Goal: Information Seeking & Learning: Learn about a topic

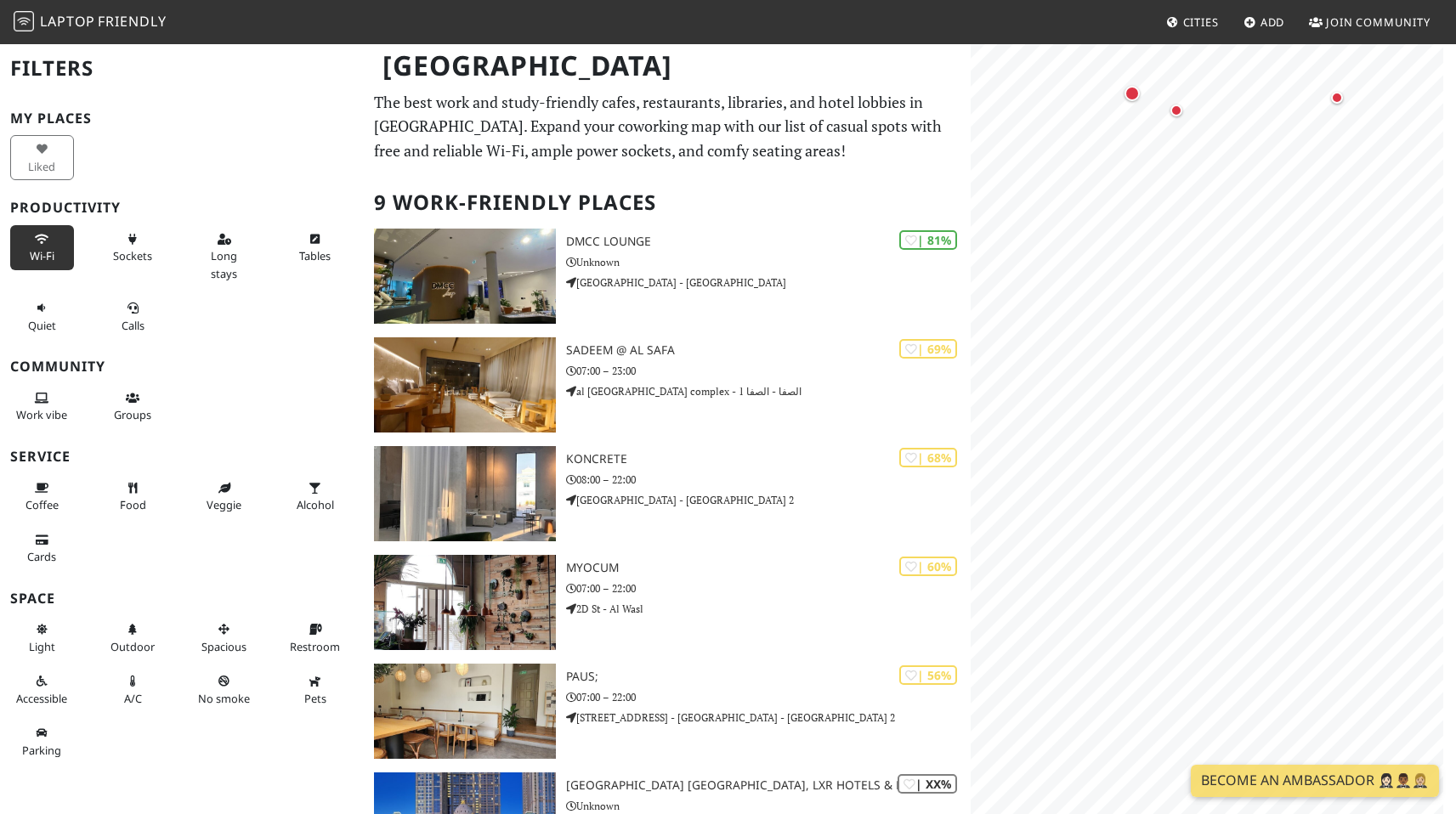
click at [37, 250] on span "Wi-Fi" at bounding box center [42, 256] width 24 height 15
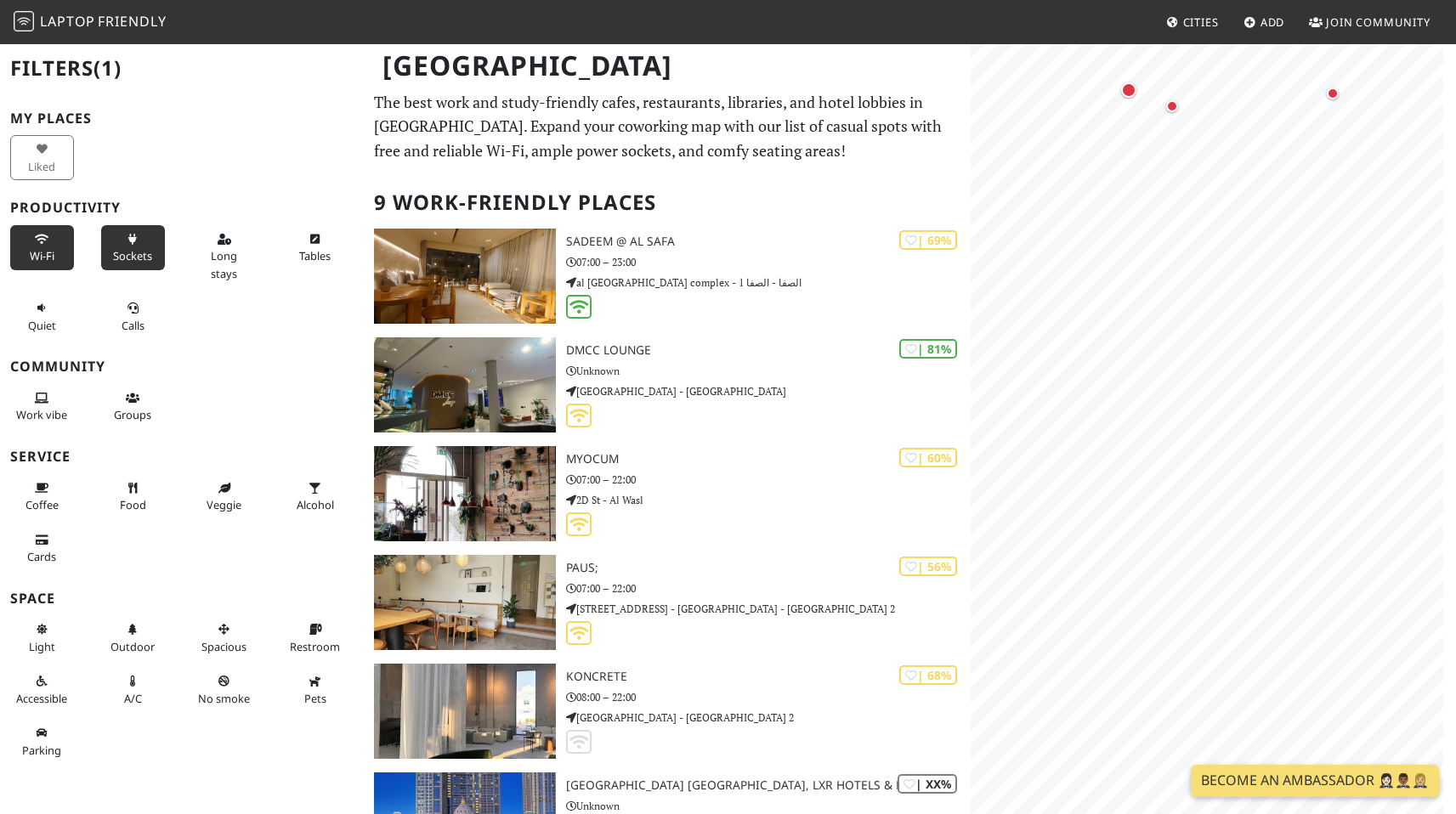
click at [128, 252] on span "Sockets" at bounding box center [133, 256] width 40 height 15
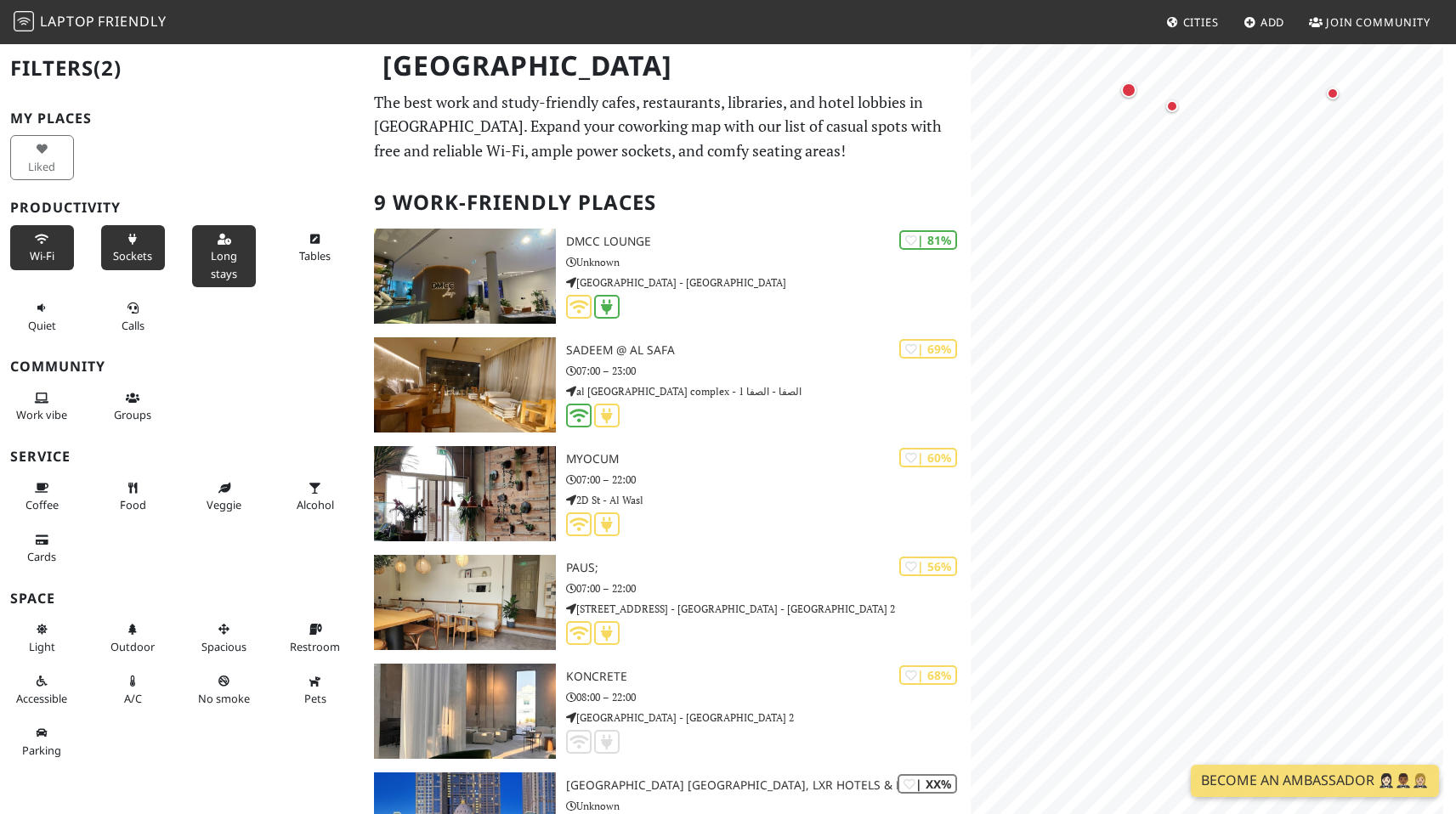
click at [225, 257] on span "Long stays" at bounding box center [224, 264] width 26 height 32
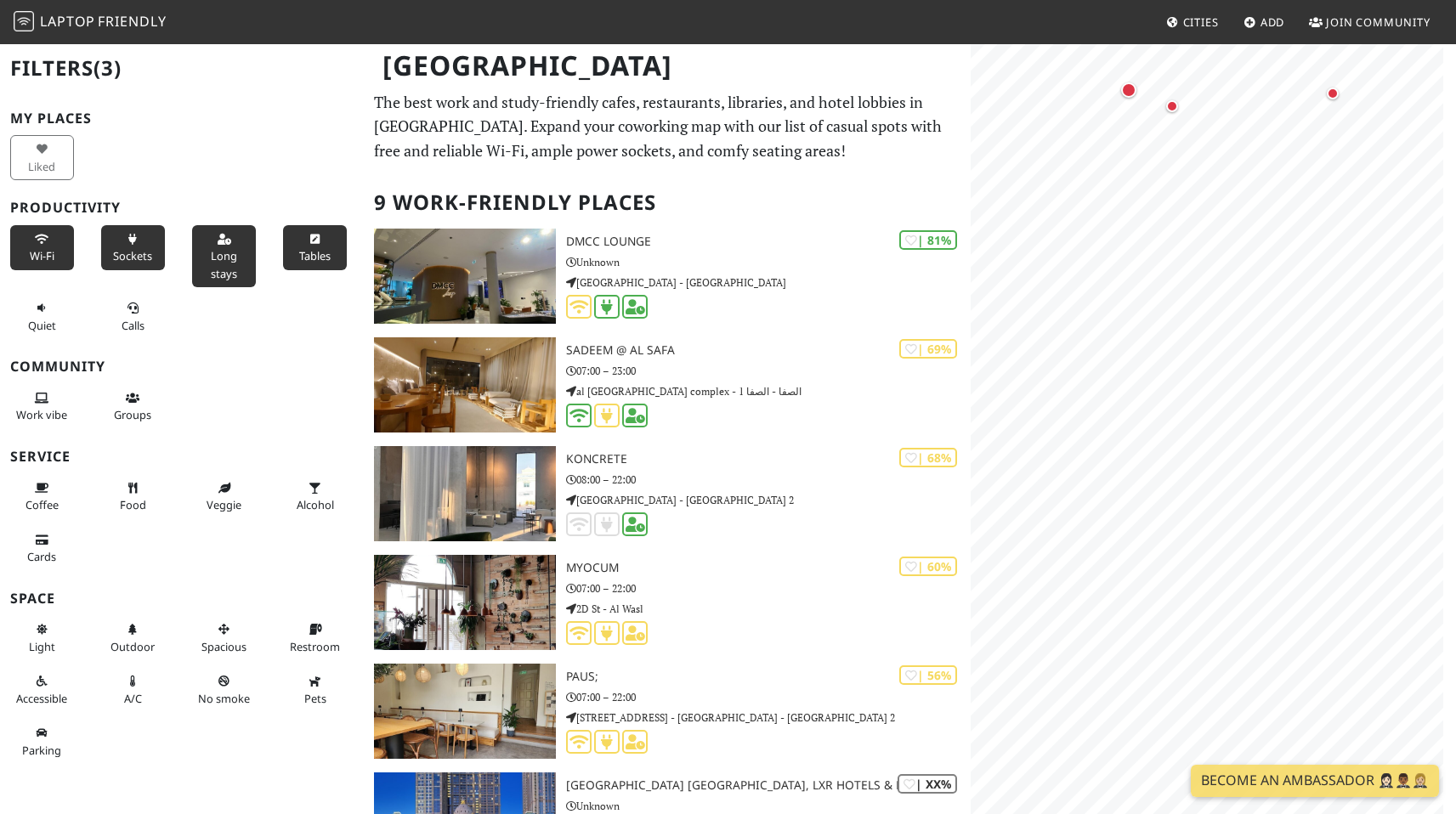
click at [305, 245] on button "Tables" at bounding box center [315, 247] width 64 height 45
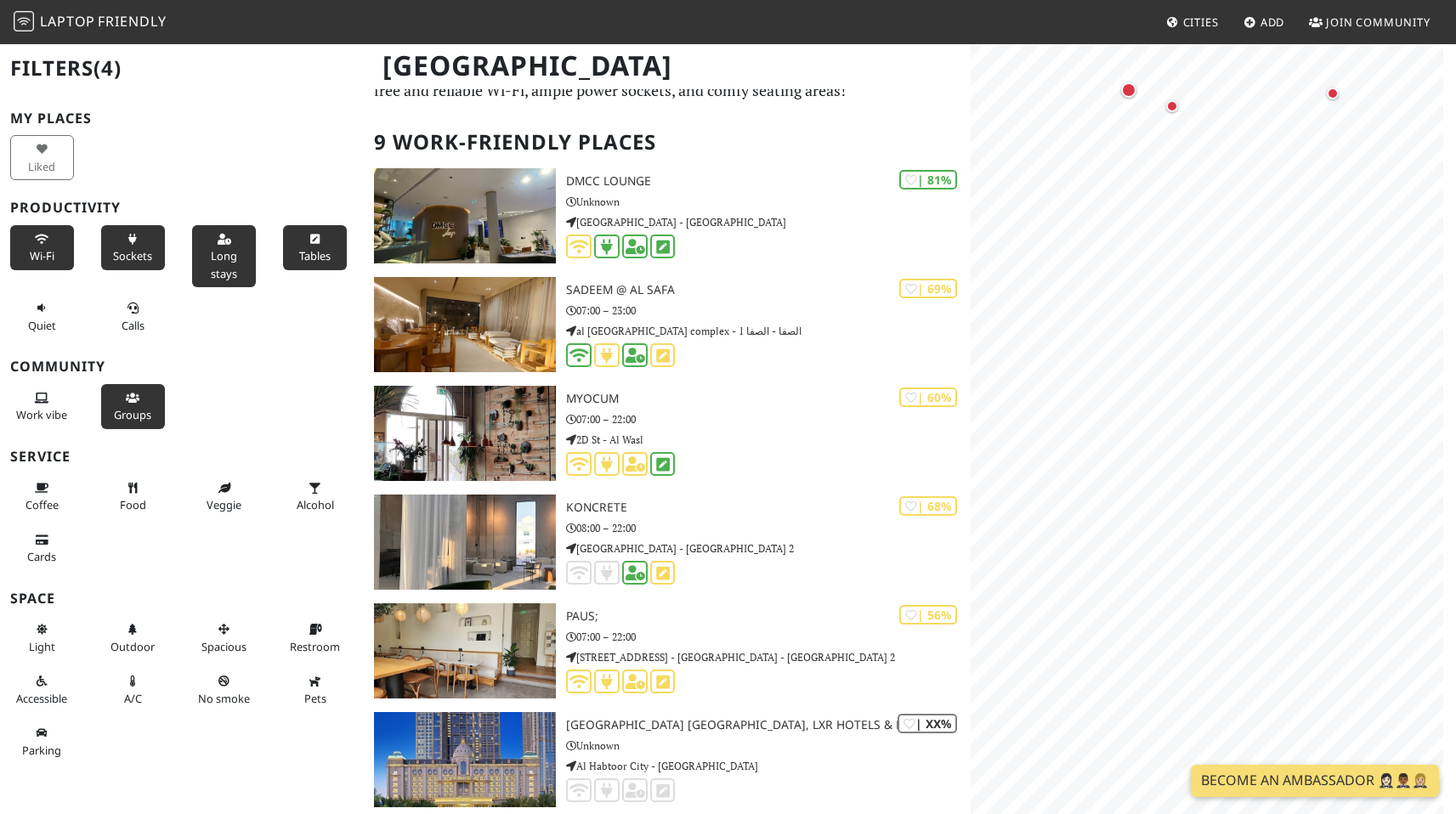
scroll to position [65, 0]
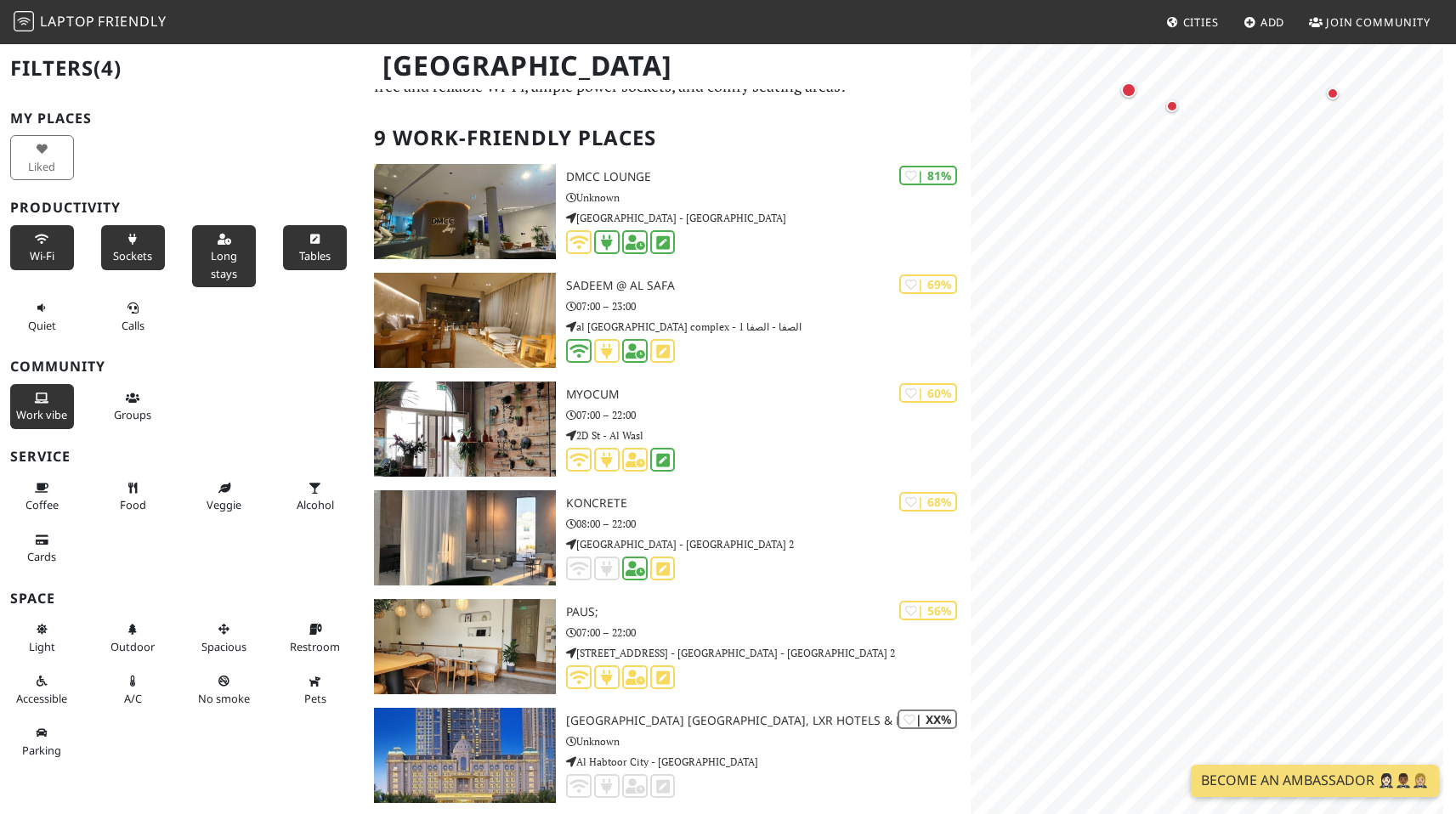
click at [31, 416] on span "Work vibe" at bounding box center [41, 415] width 51 height 15
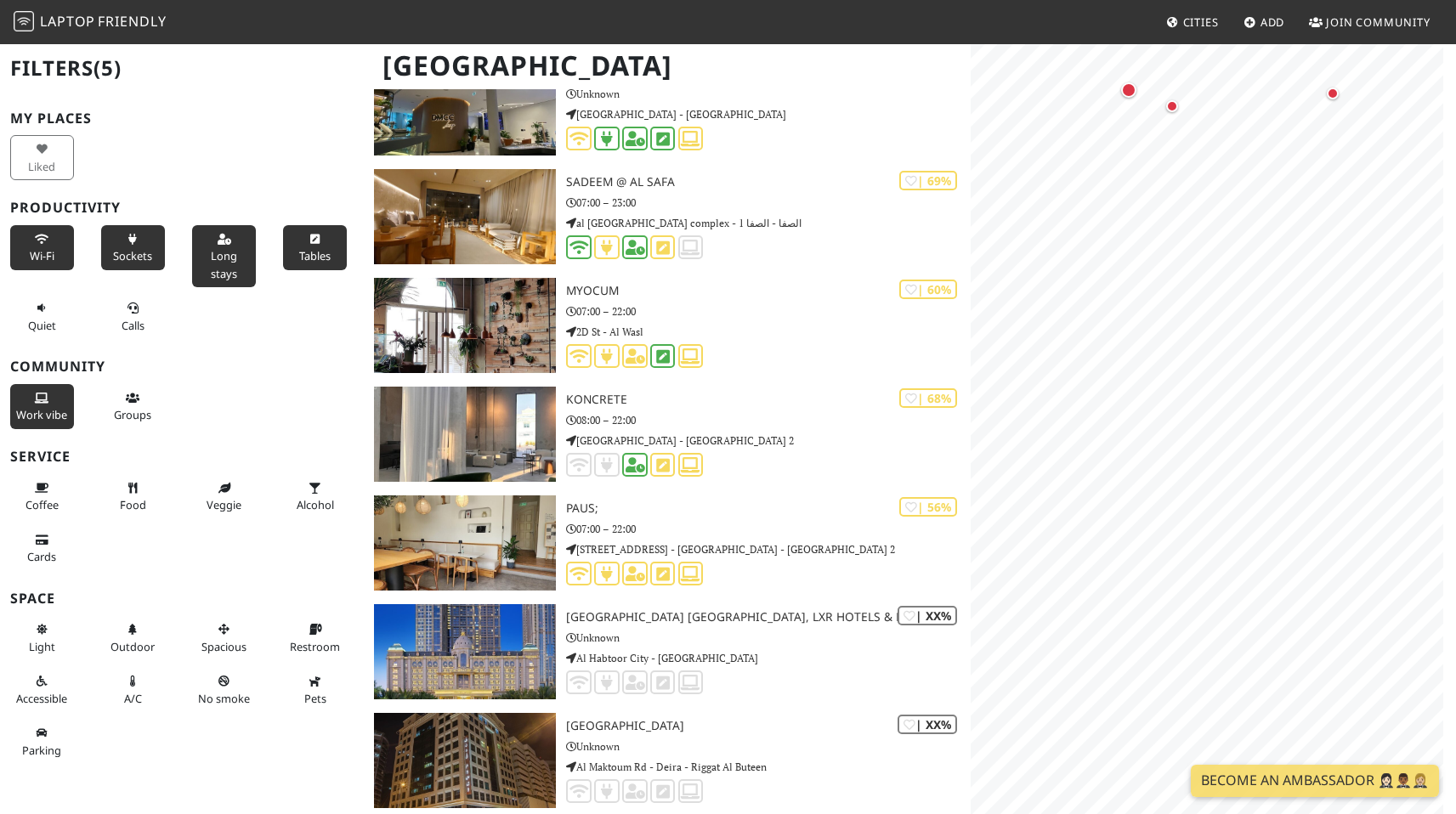
scroll to position [183, 0]
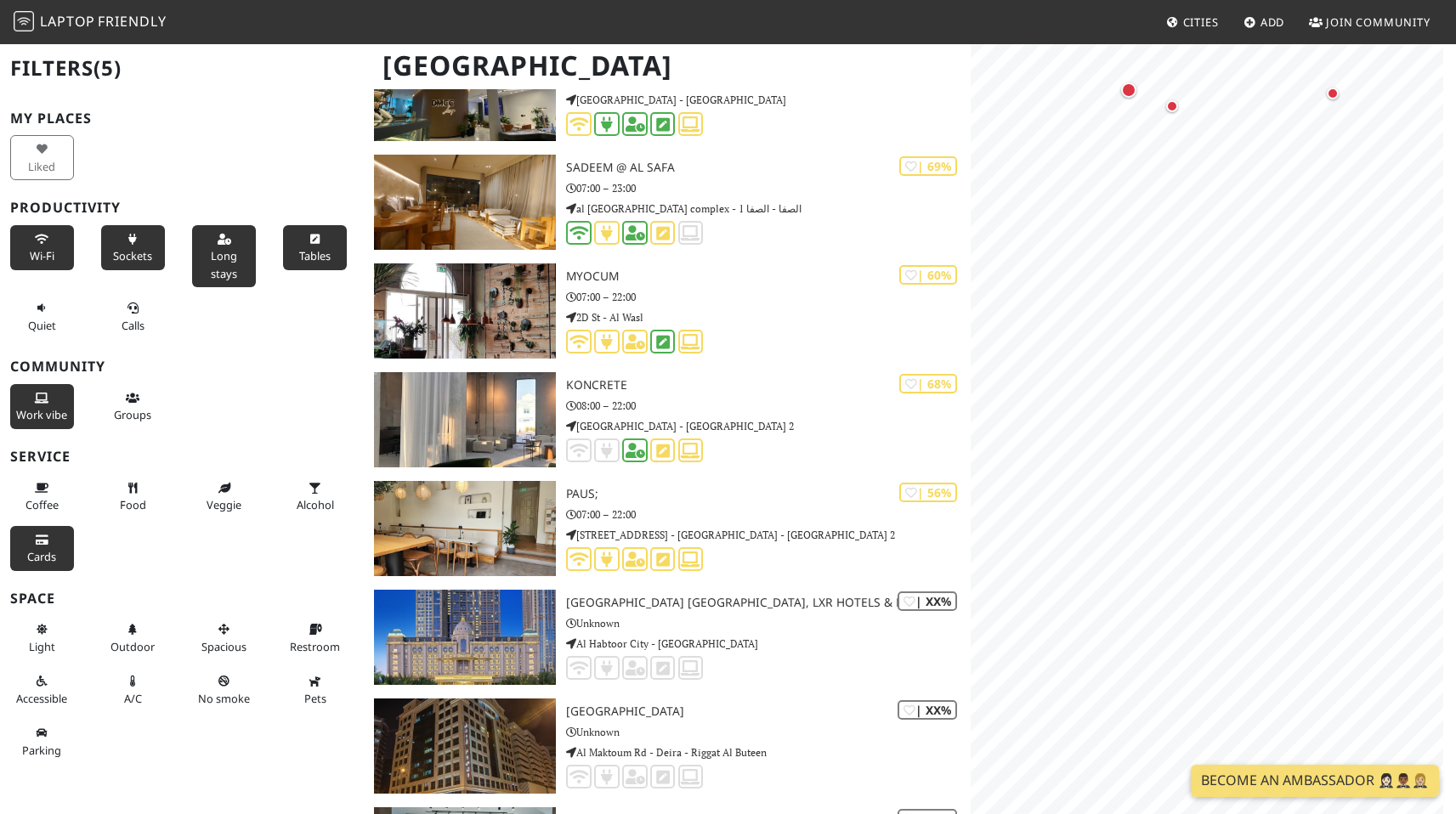
click at [37, 547] on icon at bounding box center [41, 541] width 13 height 11
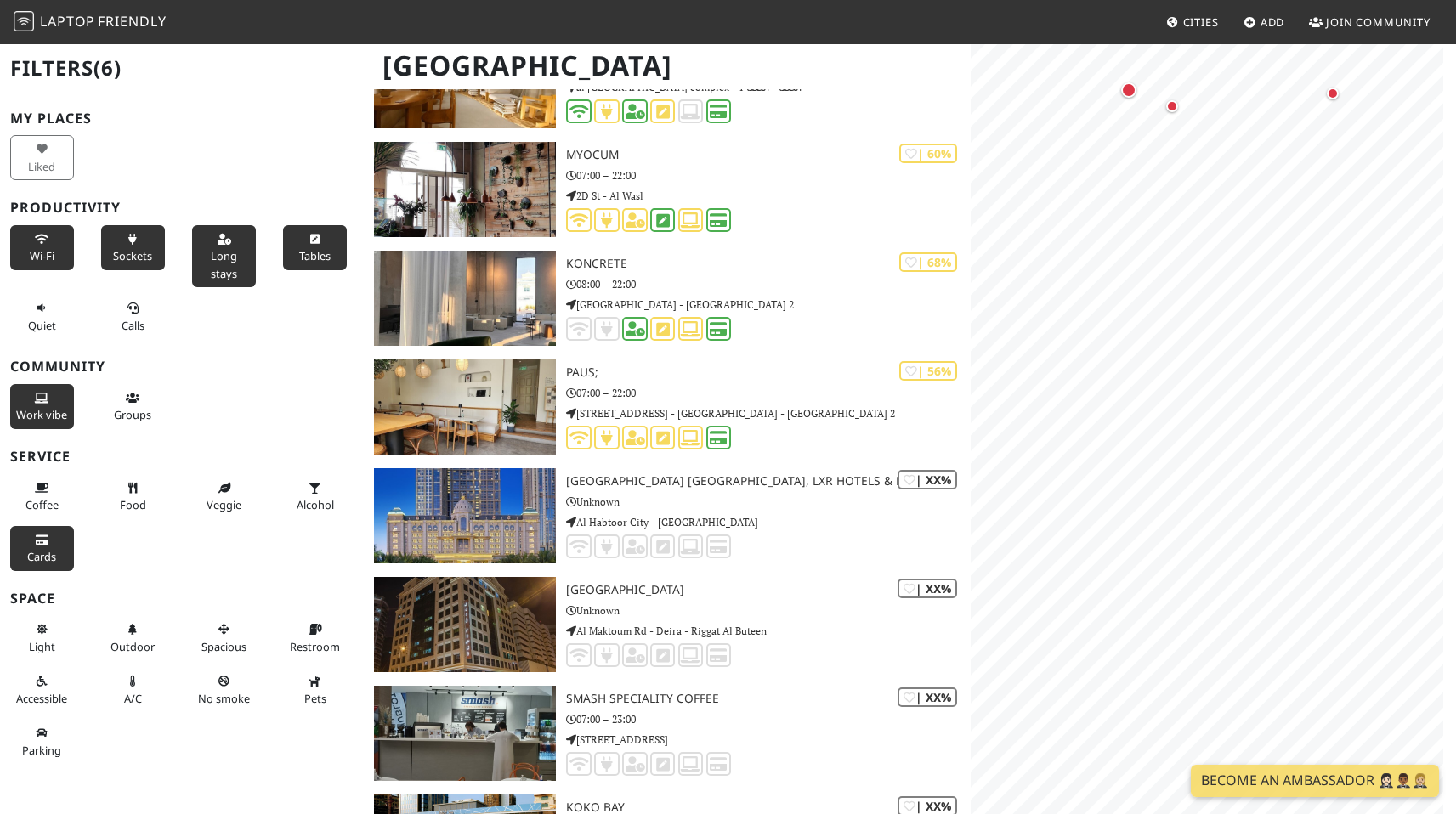
scroll to position [311, 0]
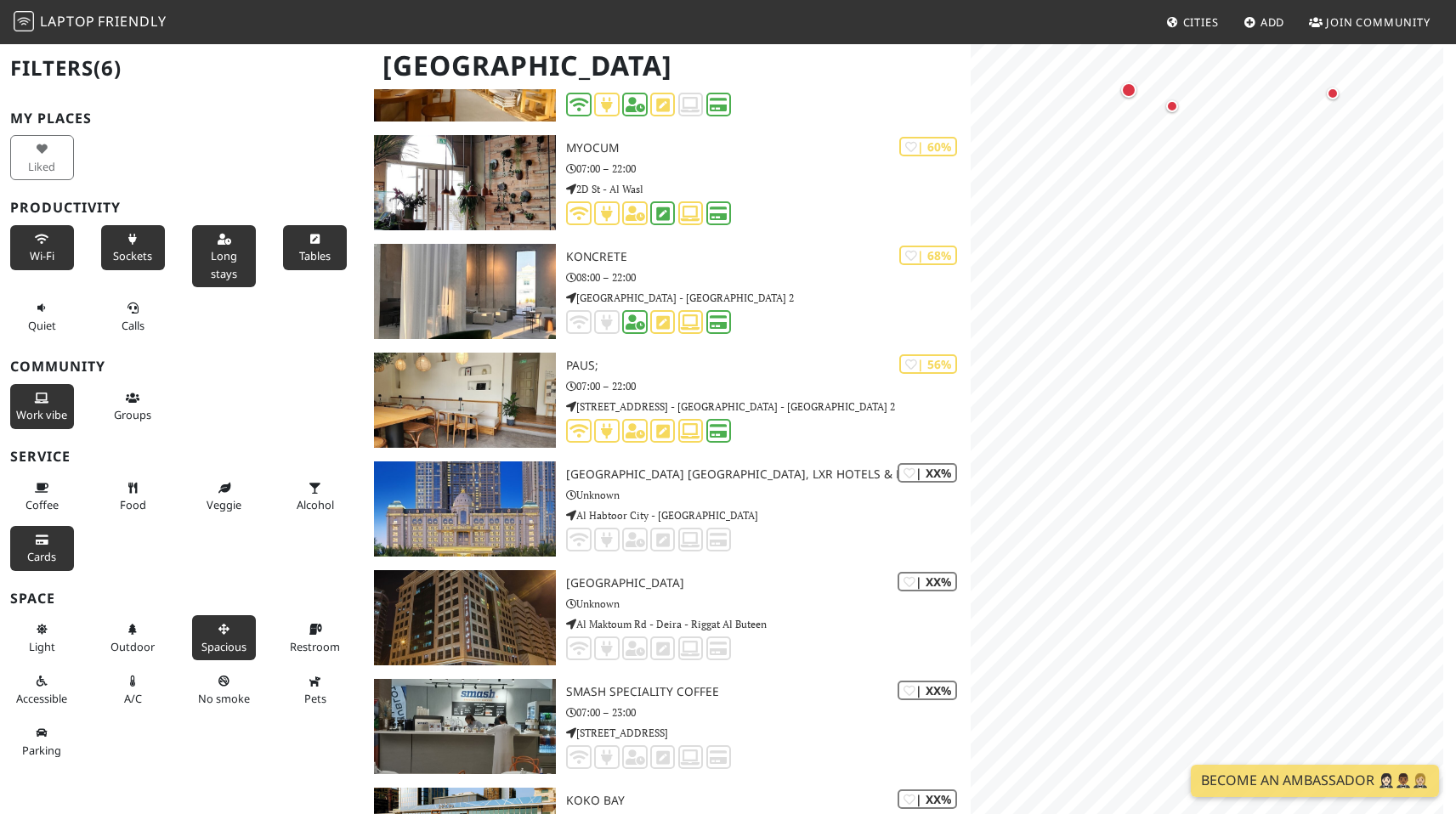
click at [232, 644] on button "Spacious" at bounding box center [224, 638] width 64 height 45
click at [220, 706] on span "No smoke" at bounding box center [223, 698] width 52 height 15
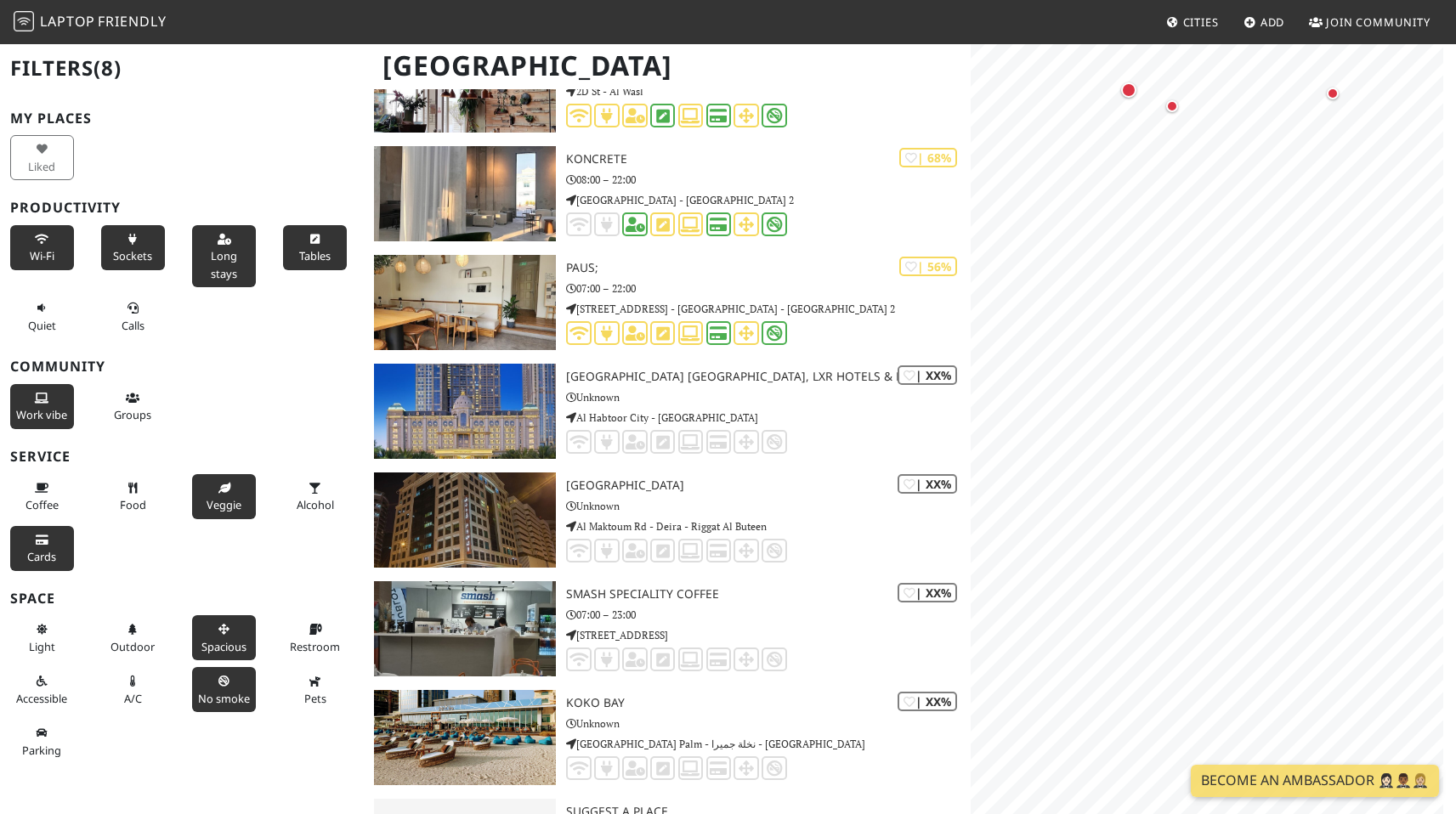
scroll to position [503, 0]
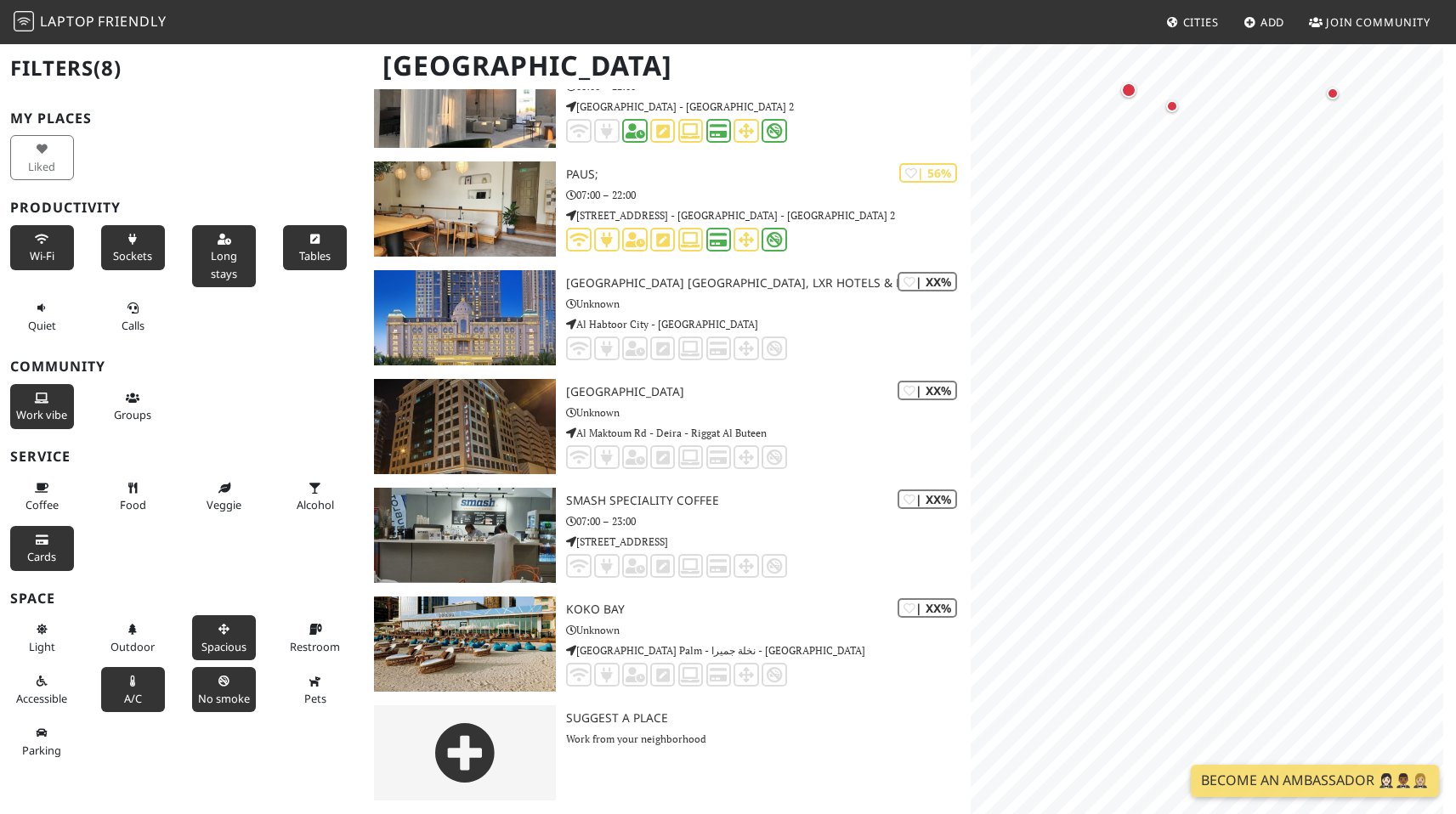
click at [115, 696] on button "A/C" at bounding box center [133, 690] width 64 height 45
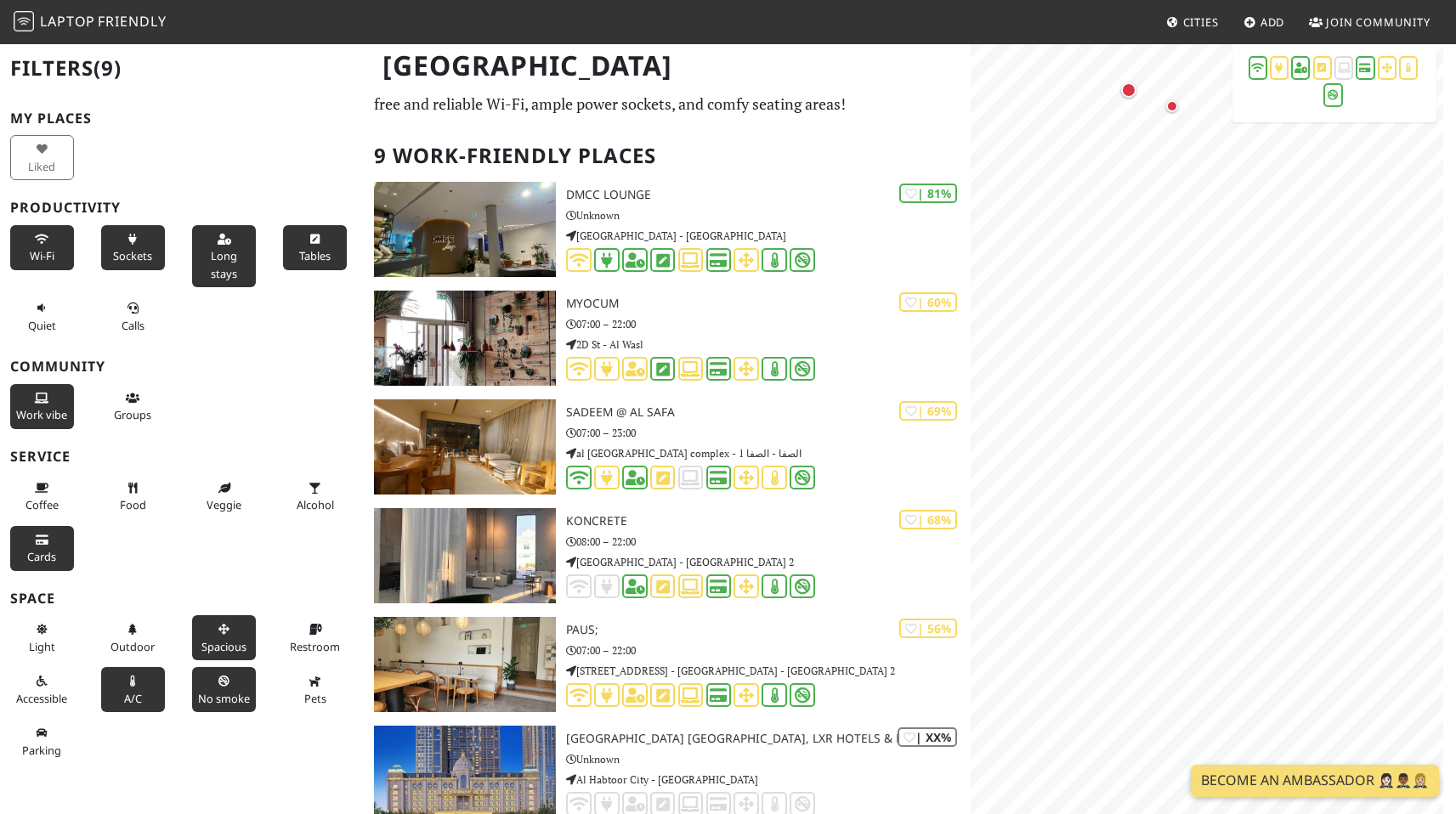
scroll to position [58, 0]
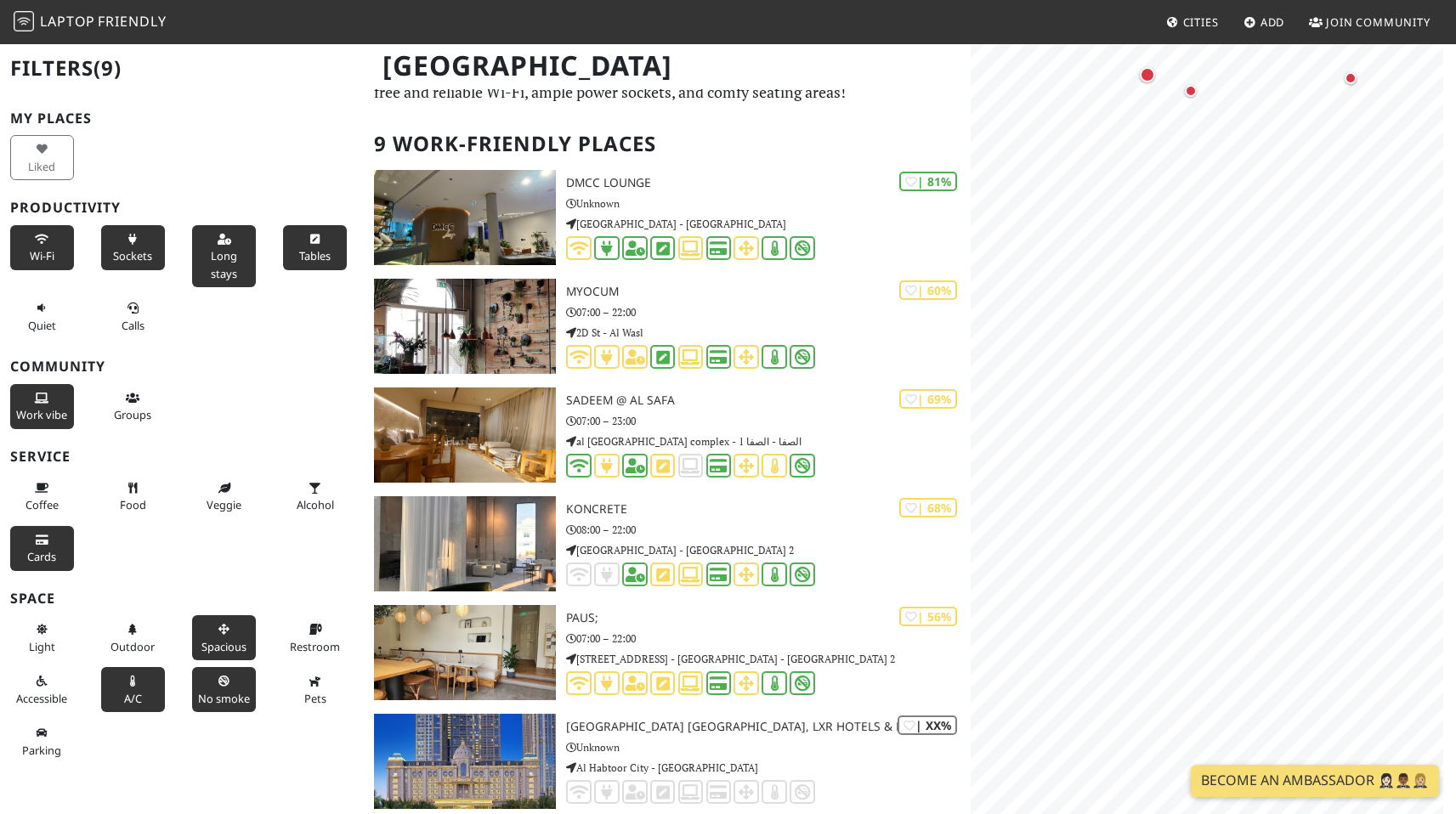
click at [216, 255] on span "Long stays" at bounding box center [224, 264] width 26 height 32
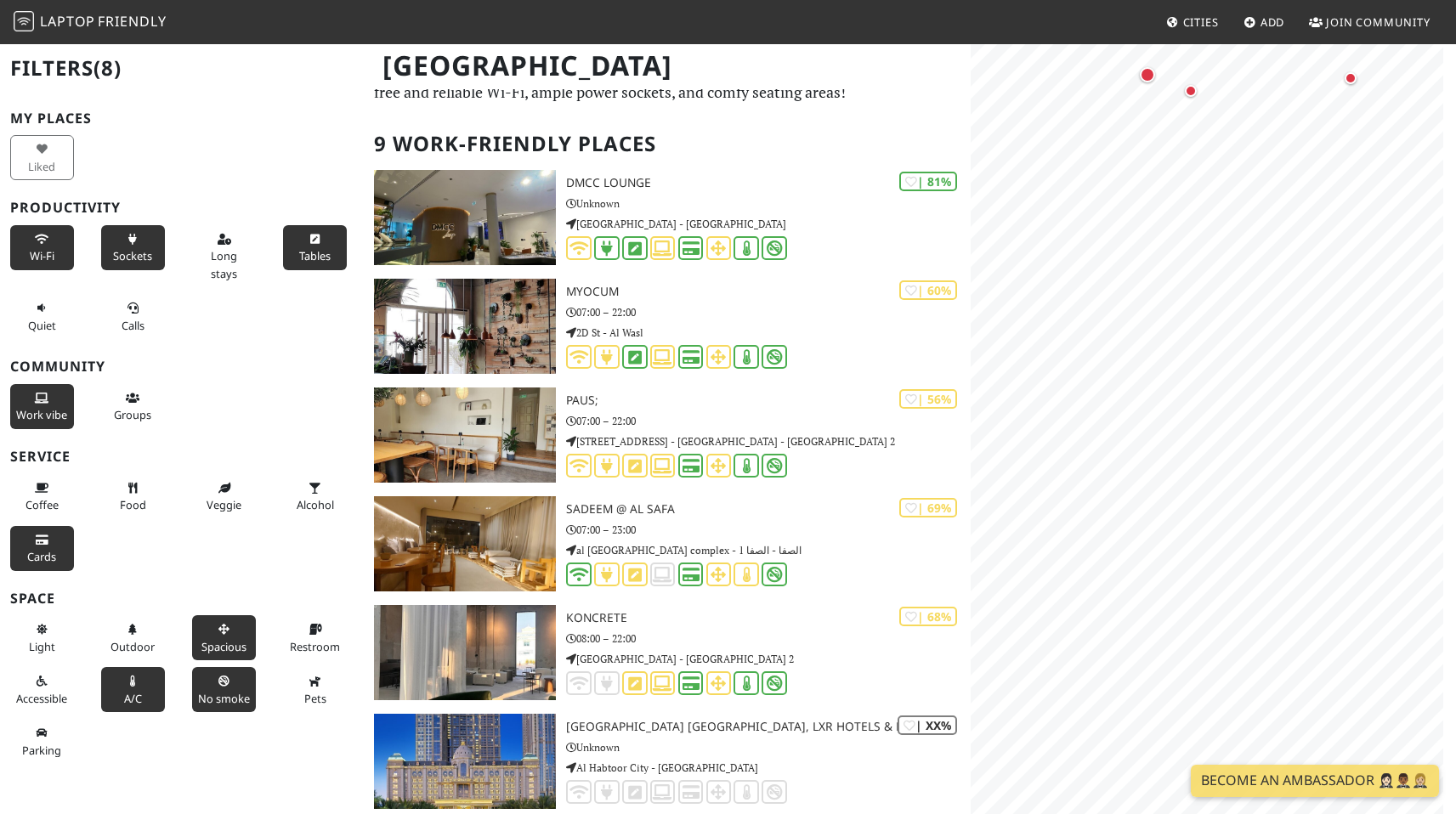
click at [299, 257] on span "Tables" at bounding box center [314, 256] width 31 height 15
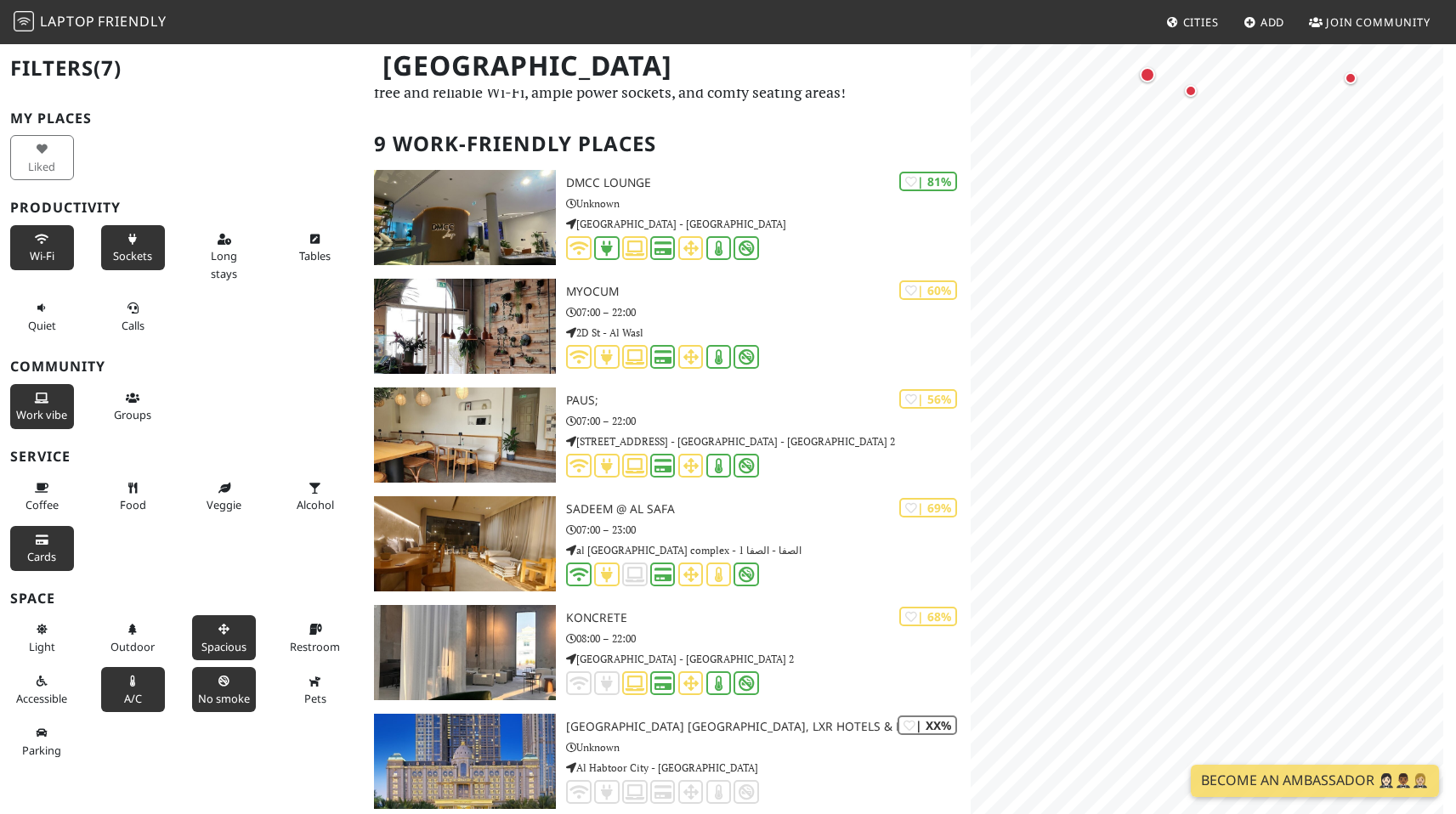
click at [31, 423] on span "Work vibe" at bounding box center [41, 415] width 51 height 15
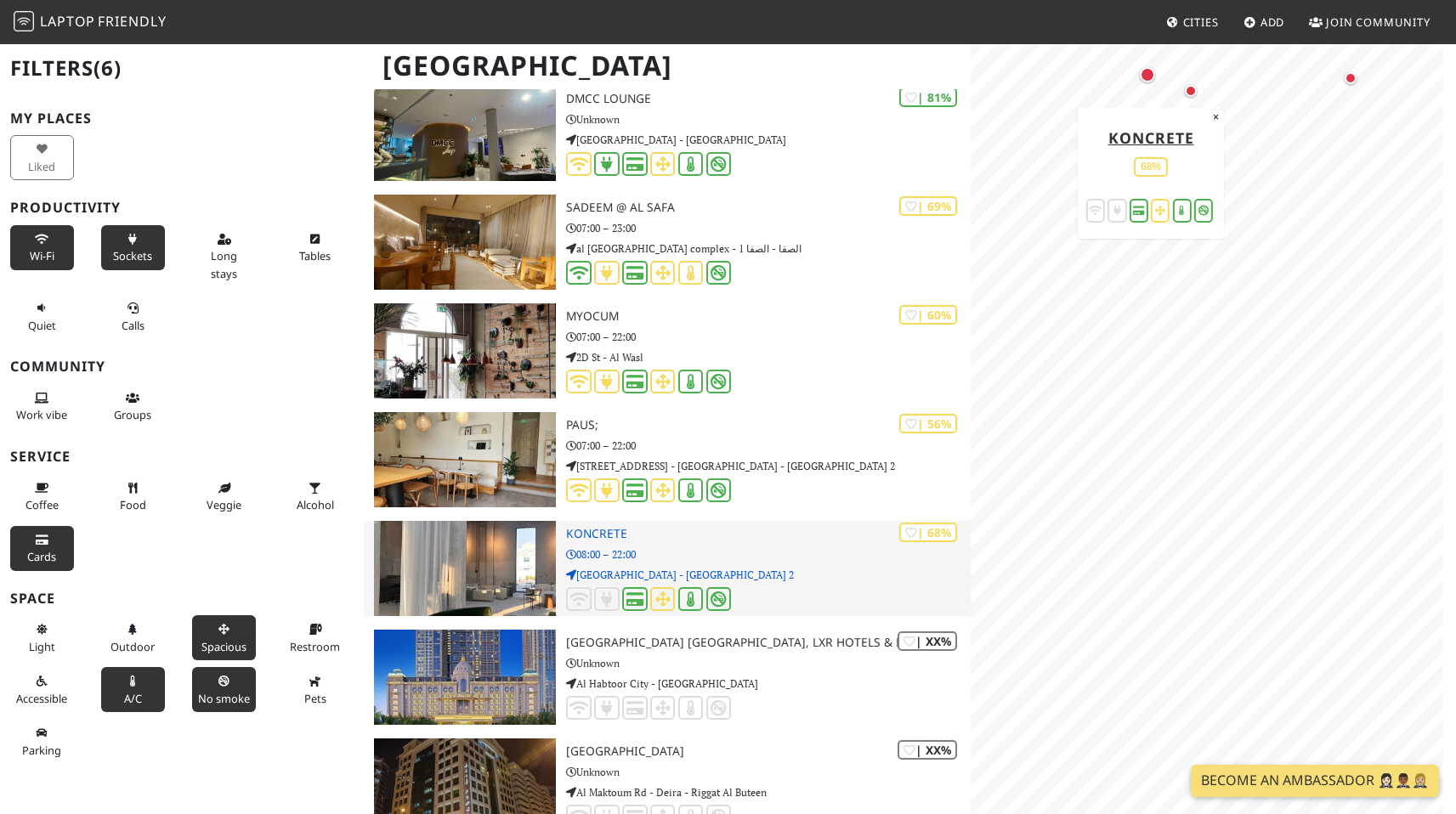
scroll to position [145, 0]
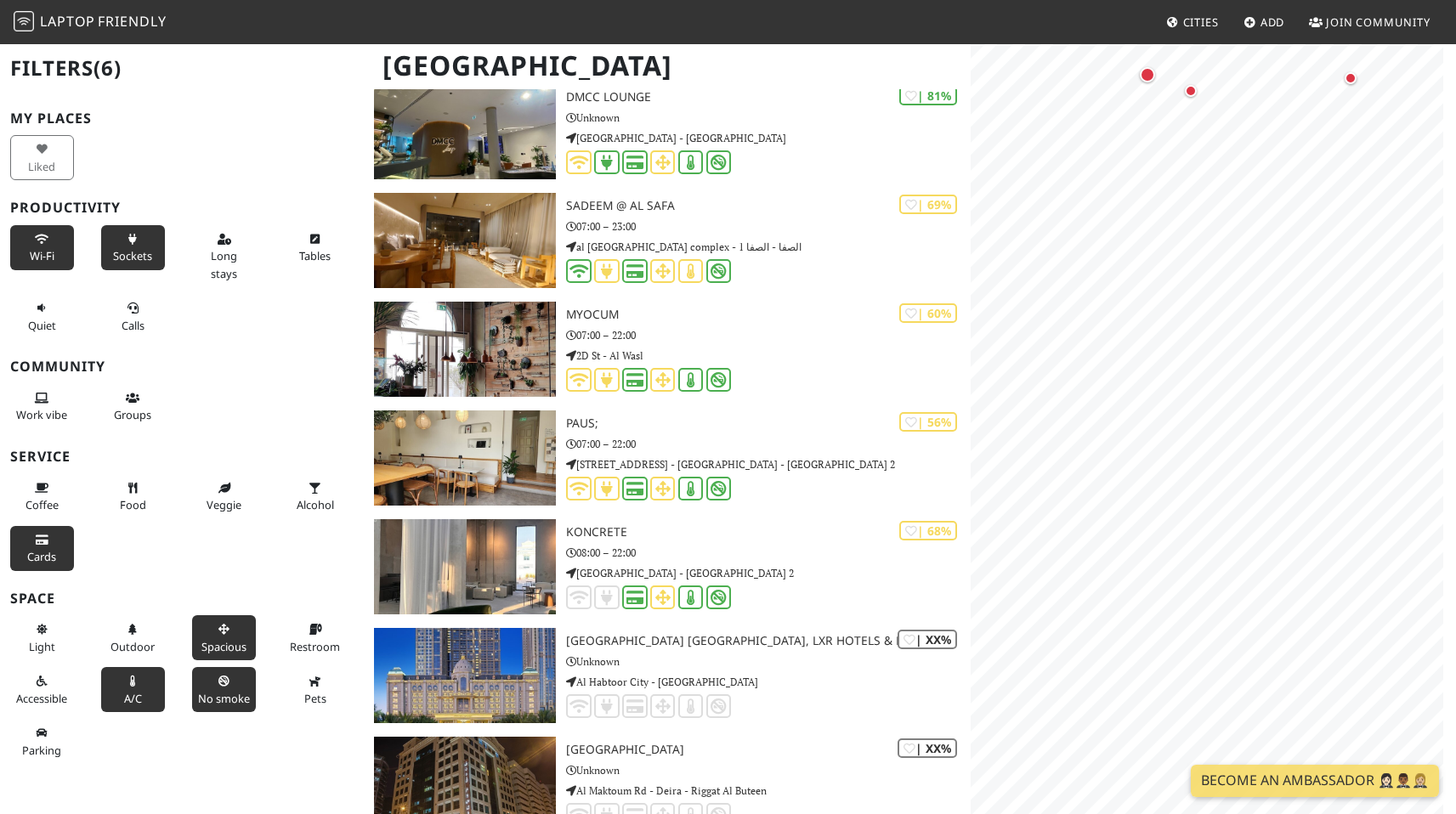
click at [198, 653] on button "Spacious" at bounding box center [224, 638] width 64 height 45
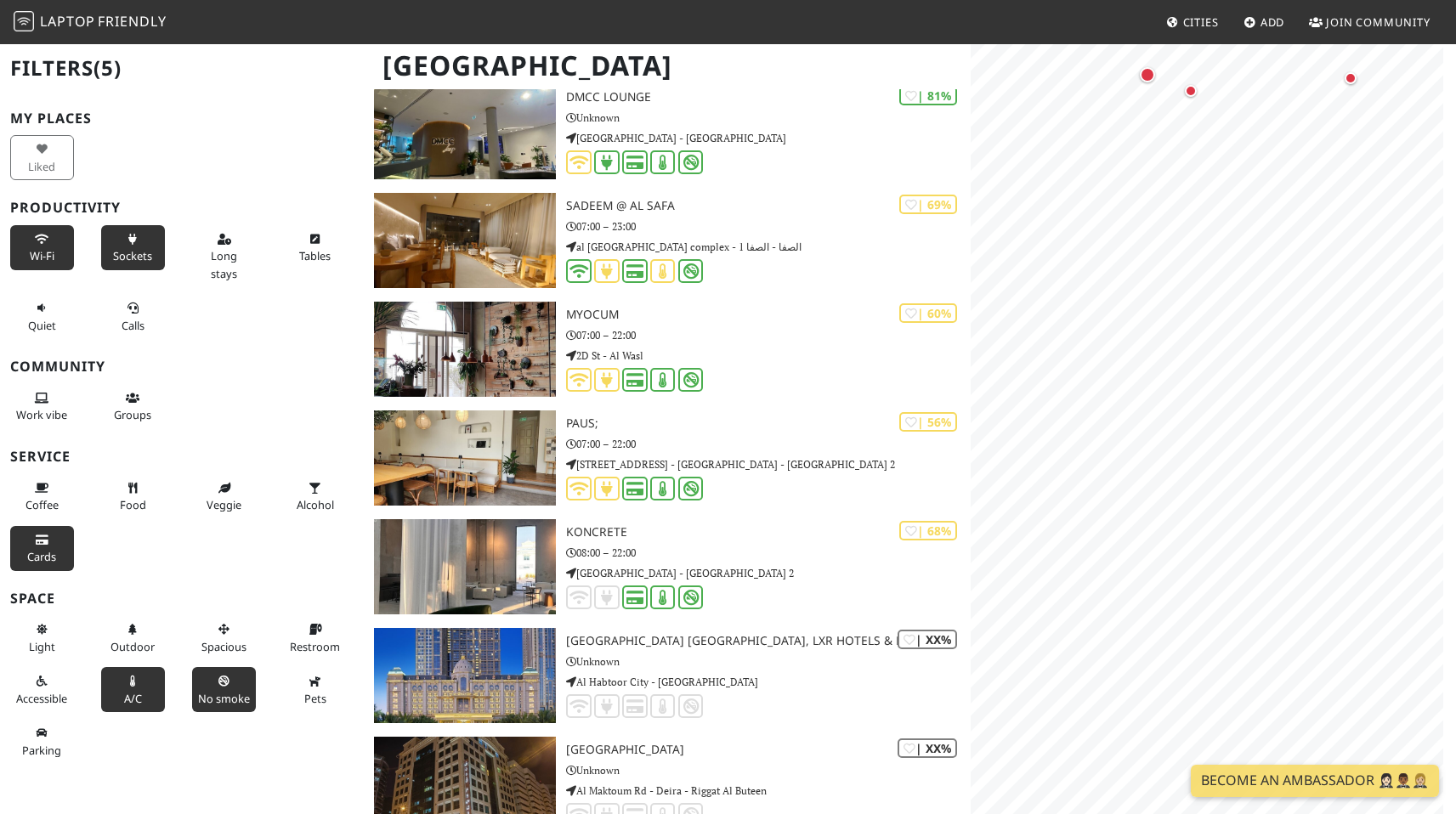
click at [202, 712] on button "No smoke" at bounding box center [224, 690] width 64 height 45
click at [136, 706] on span "A/C" at bounding box center [133, 698] width 18 height 15
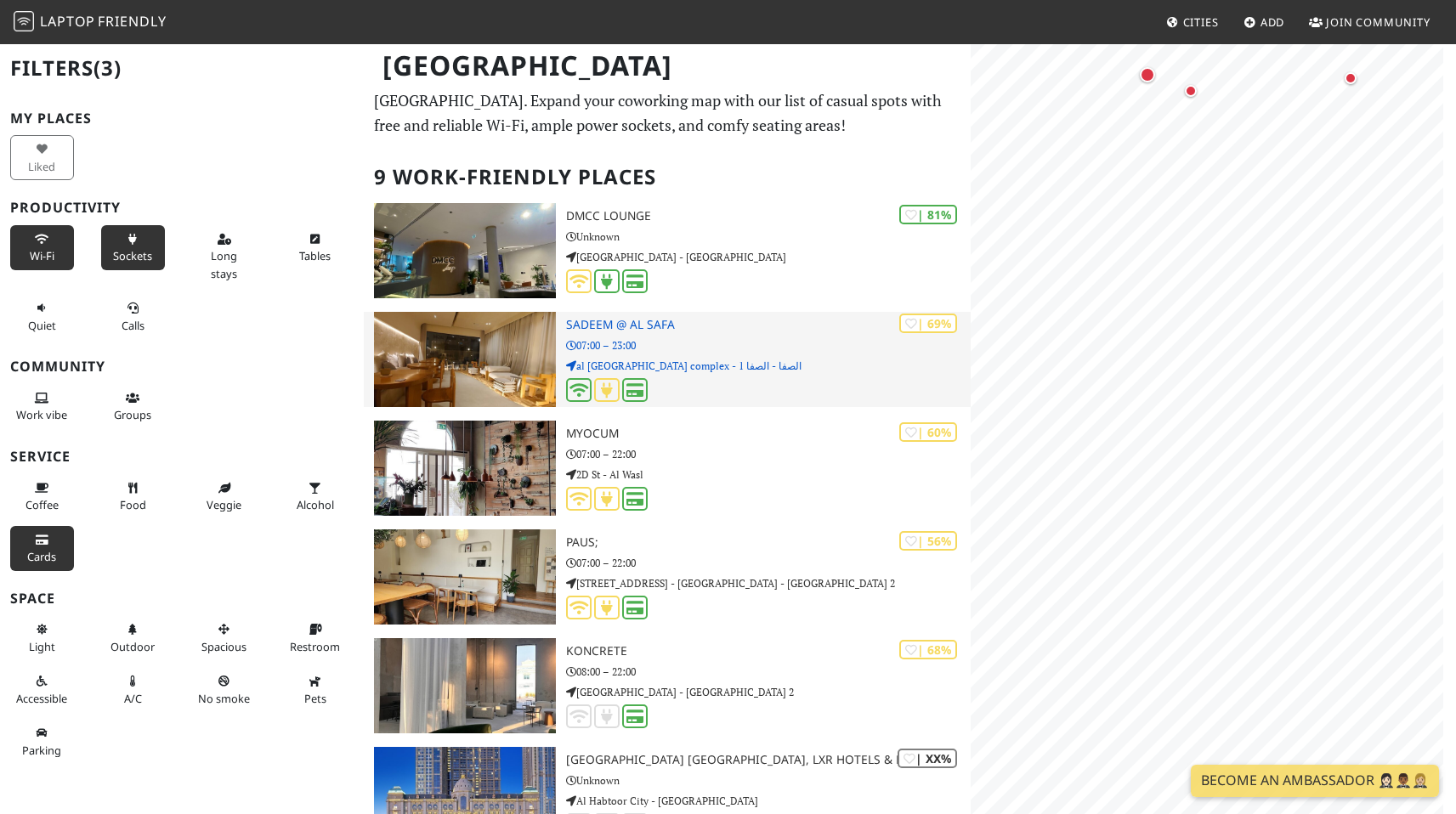
scroll to position [27, 0]
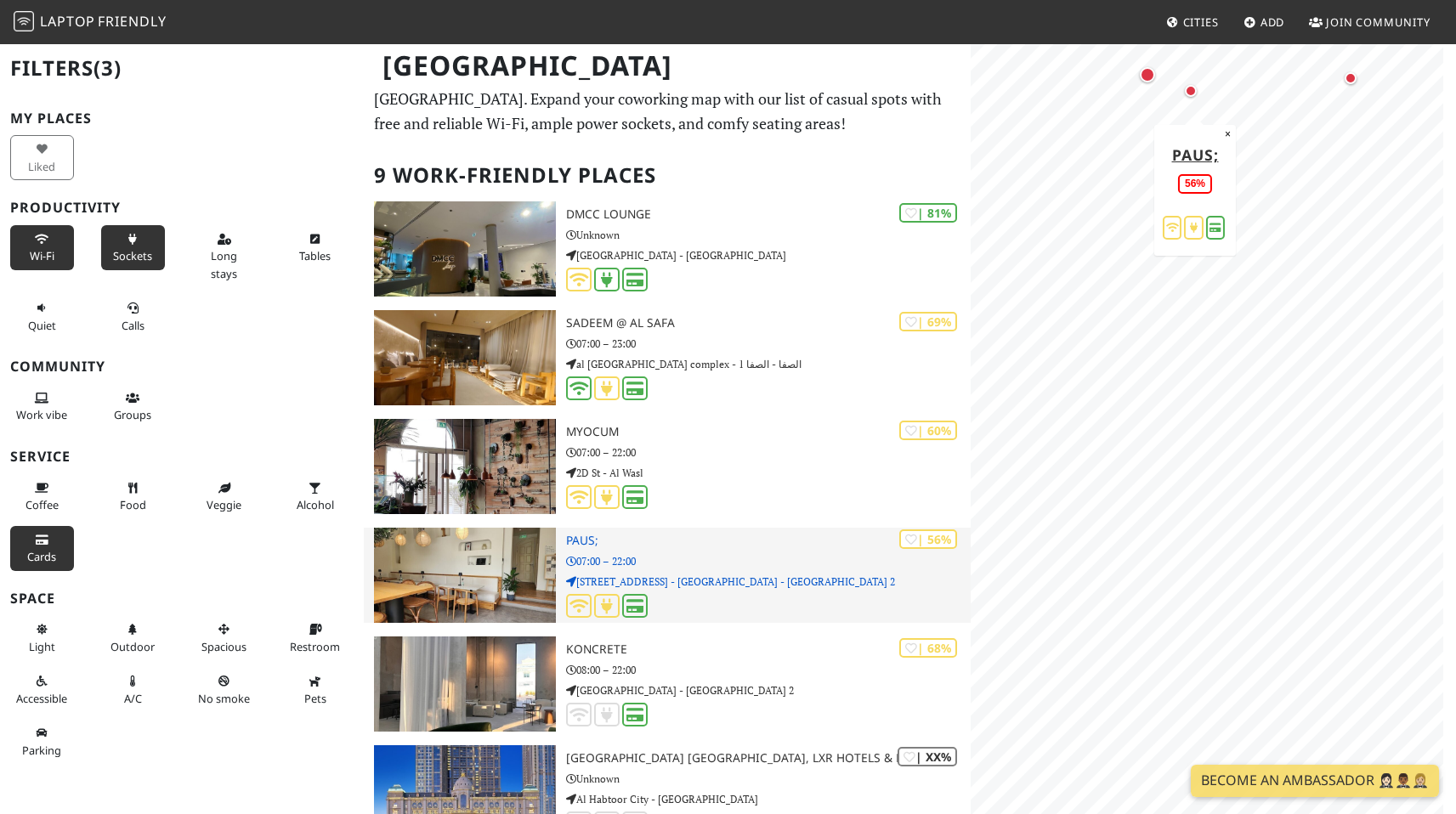
click at [493, 583] on img at bounding box center [464, 575] width 182 height 95
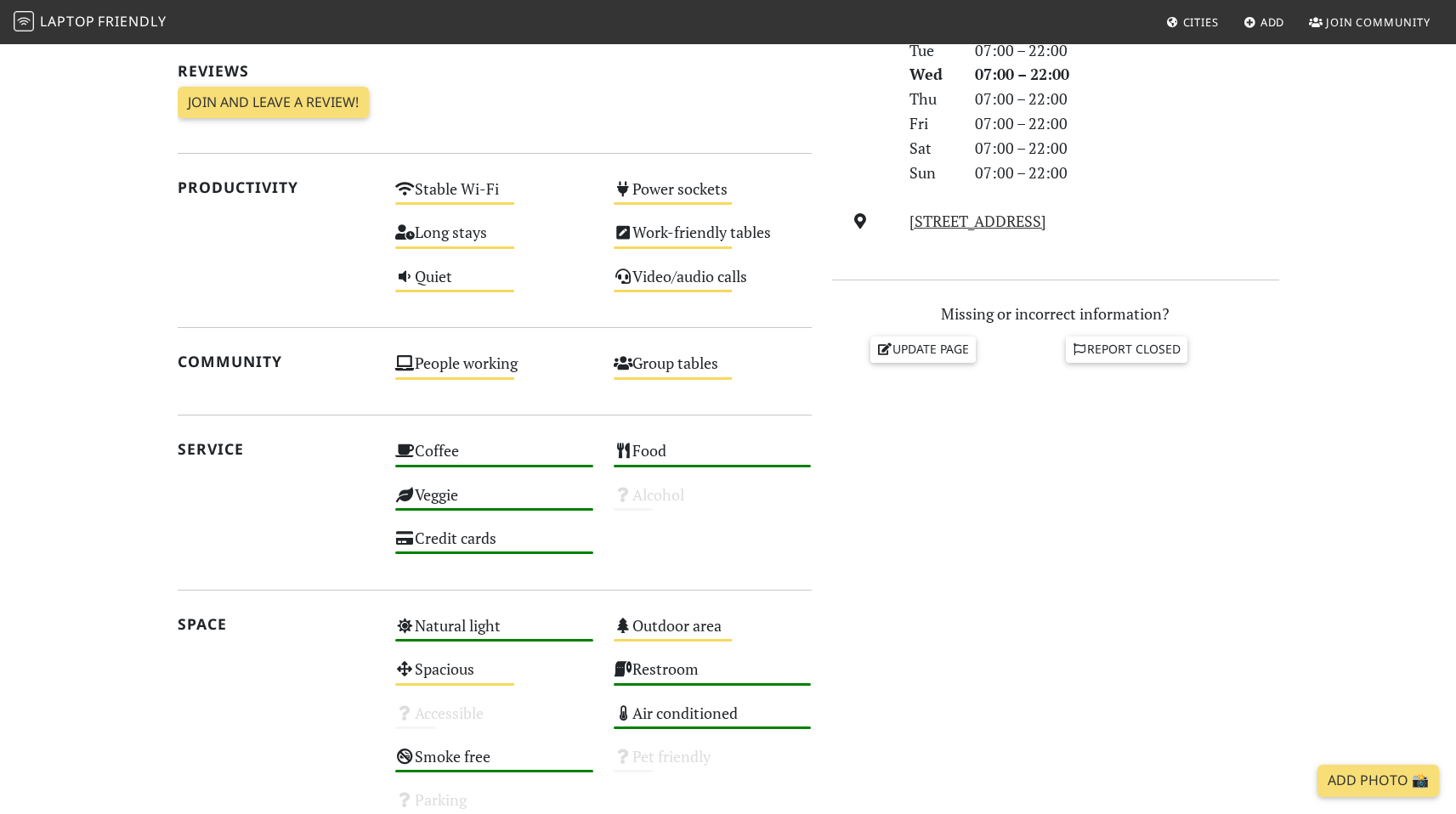
scroll to position [791, 0]
